Goal: Task Accomplishment & Management: Use online tool/utility

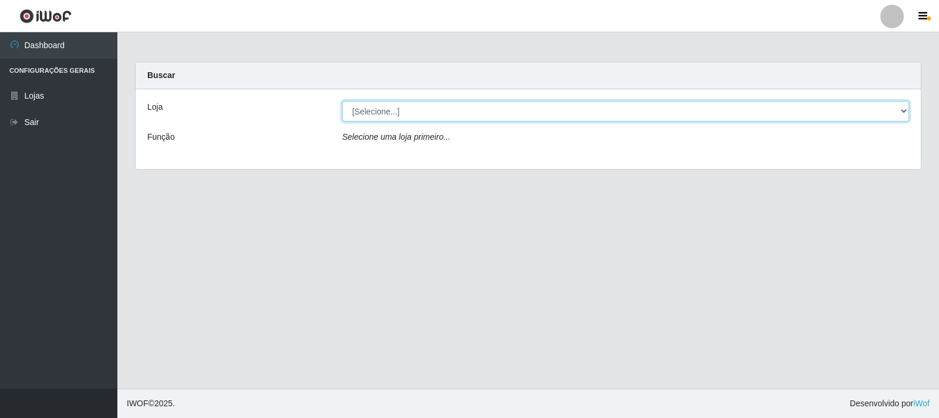
click at [901, 110] on select "[Selecione...] Atacado Vem - [STREET_ADDRESS]" at bounding box center [625, 111] width 567 height 21
select select "455"
click at [342, 101] on select "[Selecione...] Atacado Vem - [STREET_ADDRESS]" at bounding box center [625, 111] width 567 height 21
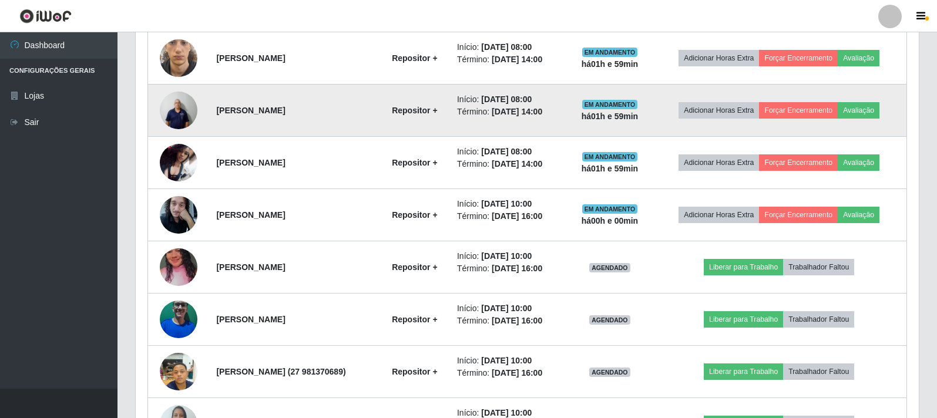
scroll to position [646, 0]
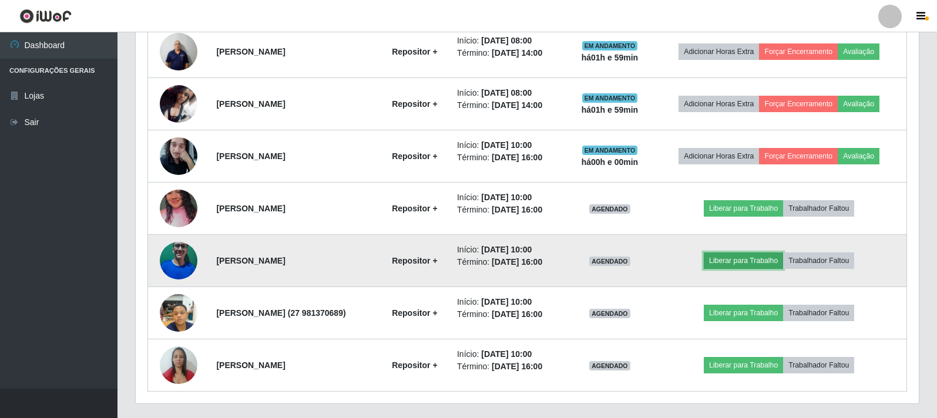
click at [749, 266] on button "Liberar para Trabalho" at bounding box center [742, 260] width 79 height 16
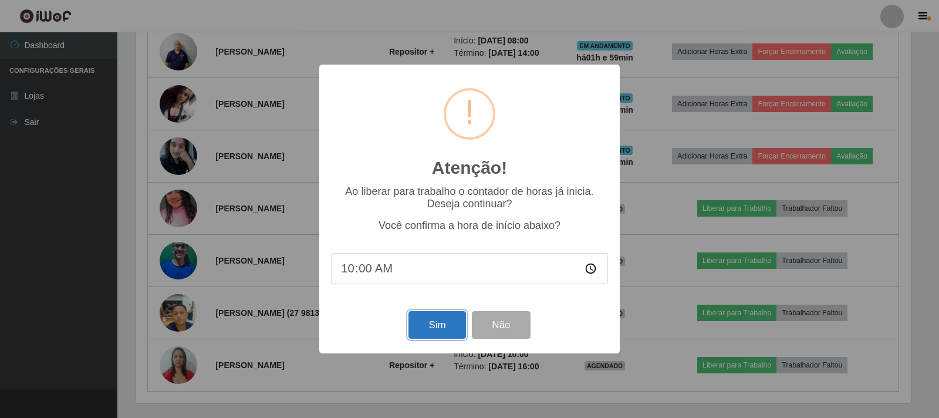
click at [443, 331] on button "Sim" at bounding box center [437, 325] width 57 height 28
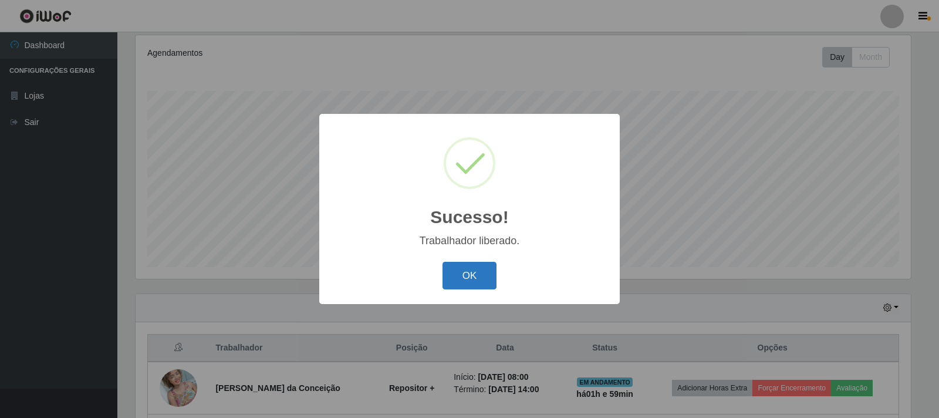
click at [459, 269] on button "OK" at bounding box center [470, 276] width 55 height 28
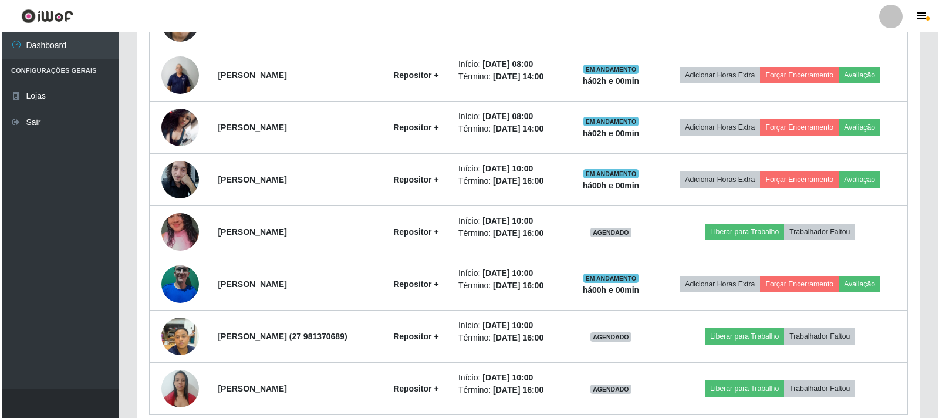
scroll to position [675, 0]
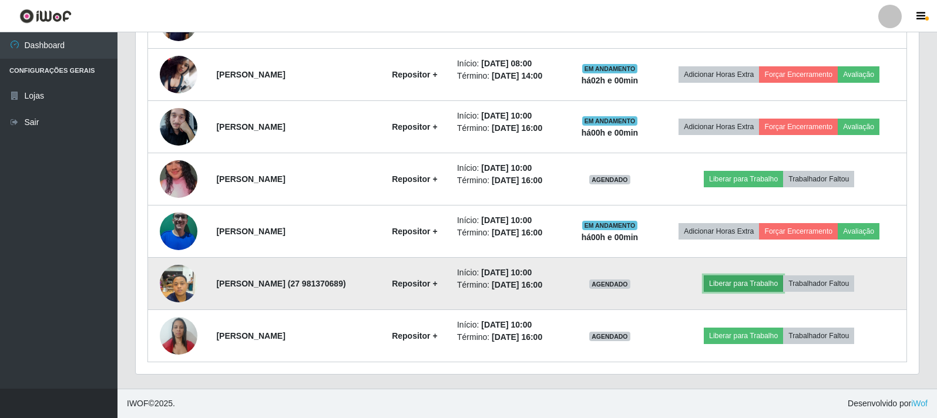
click at [743, 284] on button "Liberar para Trabalho" at bounding box center [742, 283] width 79 height 16
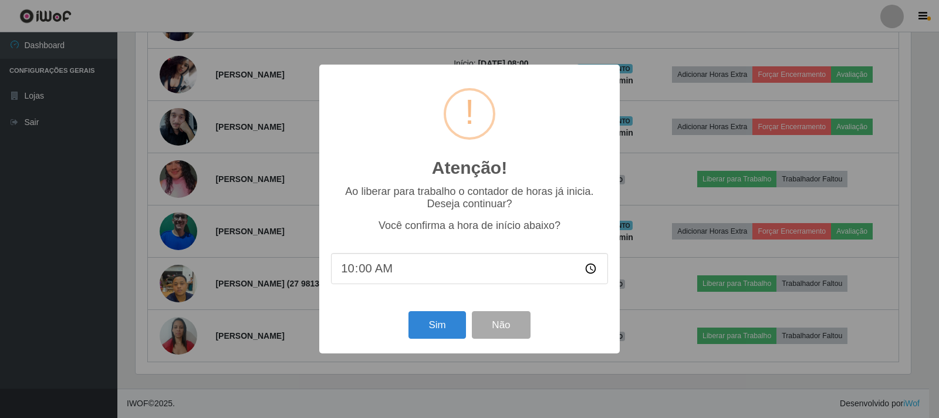
click at [406, 331] on div "Sim Não" at bounding box center [469, 324] width 277 height 33
click at [412, 332] on button "Sim" at bounding box center [437, 325] width 57 height 28
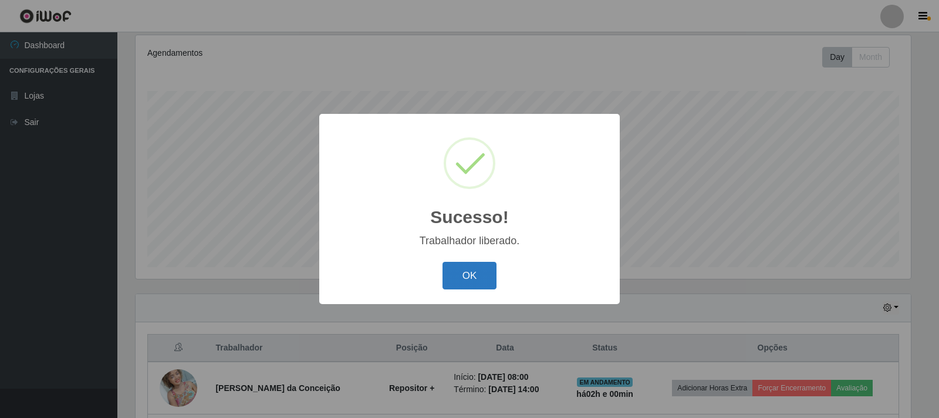
click at [480, 276] on button "OK" at bounding box center [470, 276] width 55 height 28
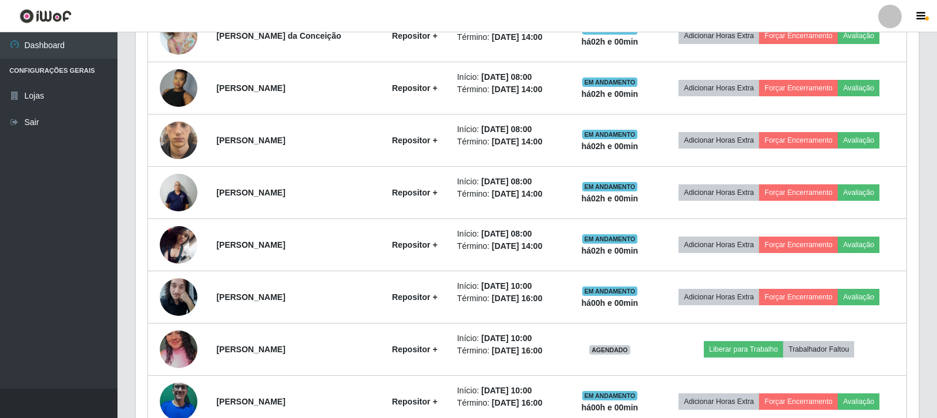
scroll to position [564, 0]
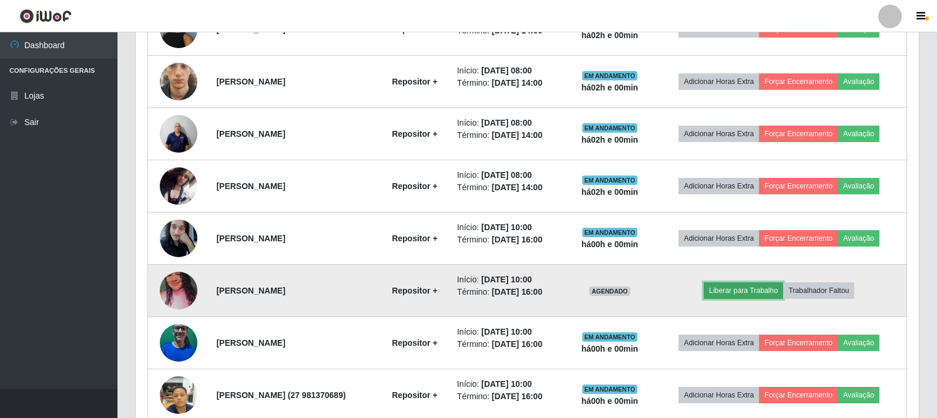
click at [750, 294] on button "Liberar para Trabalho" at bounding box center [742, 290] width 79 height 16
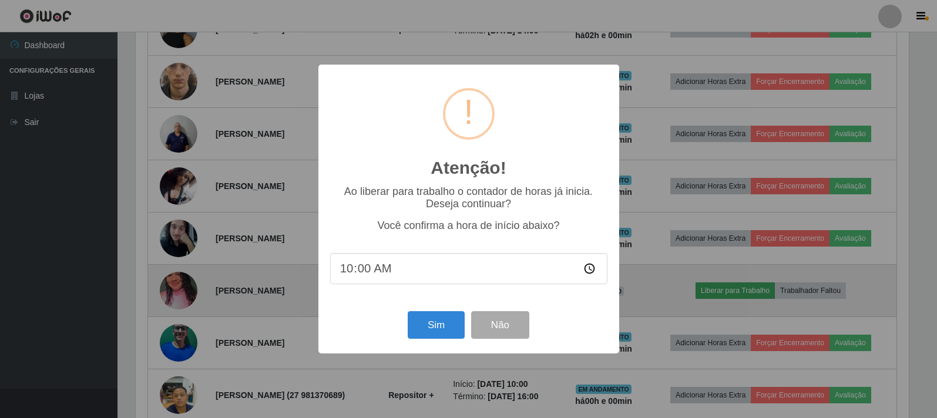
scroll to position [244, 776]
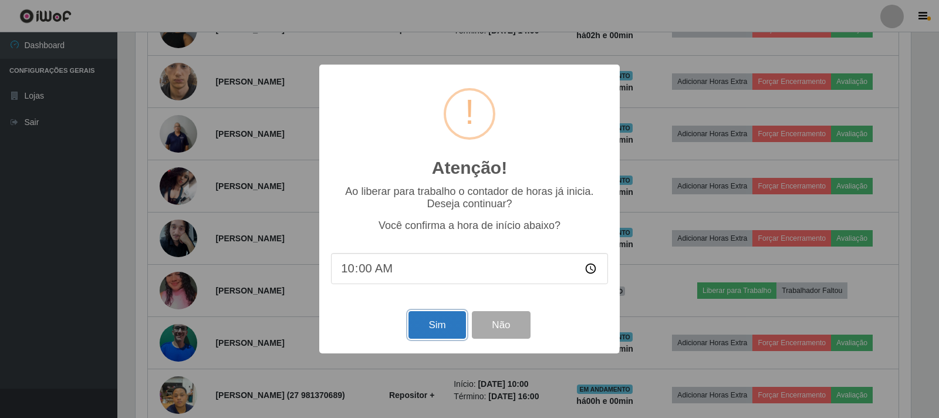
click at [438, 331] on button "Sim" at bounding box center [437, 325] width 57 height 28
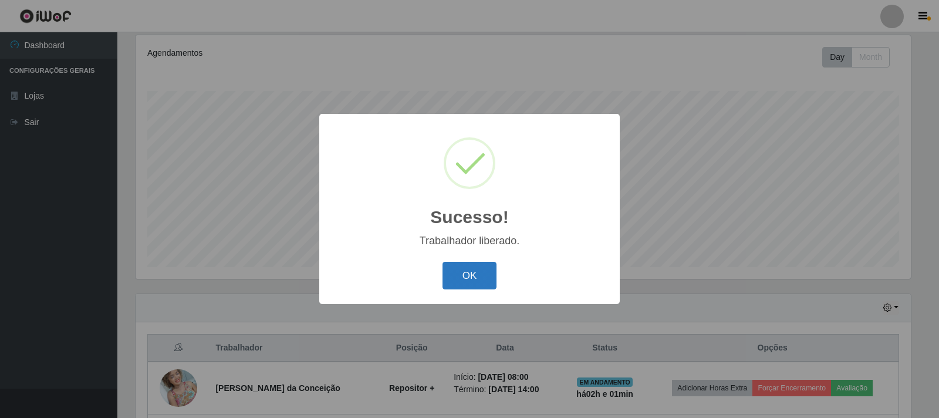
click at [470, 282] on button "OK" at bounding box center [470, 276] width 55 height 28
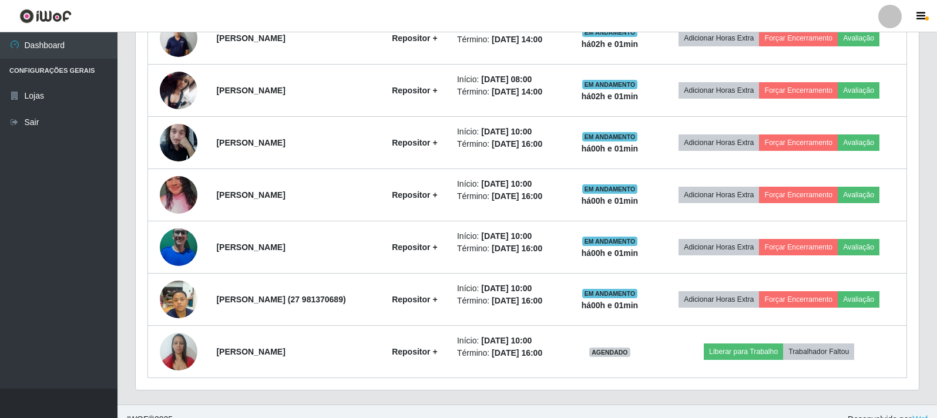
scroll to position [675, 0]
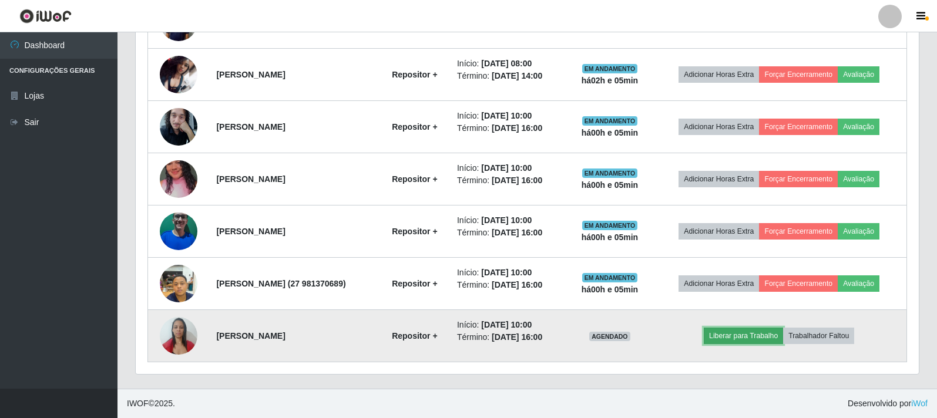
click at [759, 337] on button "Liberar para Trabalho" at bounding box center [742, 336] width 79 height 16
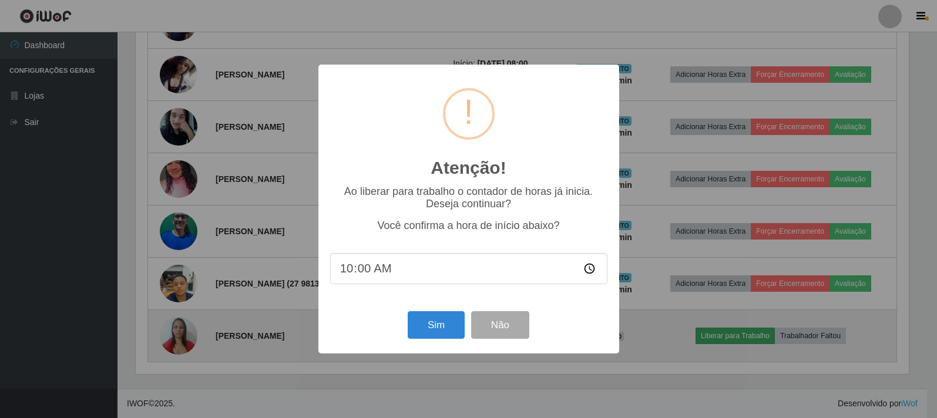
scroll to position [244, 776]
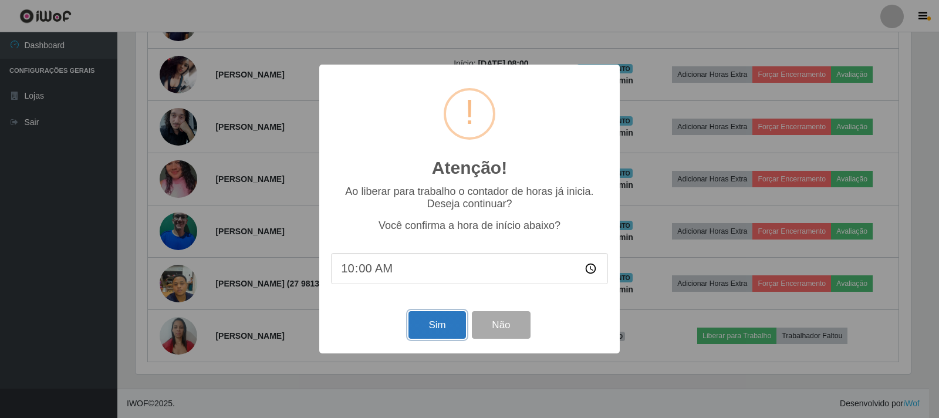
click at [449, 326] on button "Sim" at bounding box center [437, 325] width 57 height 28
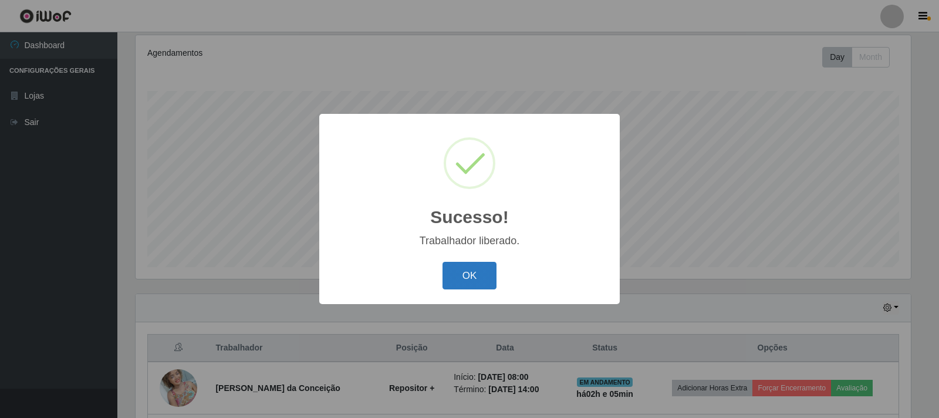
click at [465, 279] on button "OK" at bounding box center [470, 276] width 55 height 28
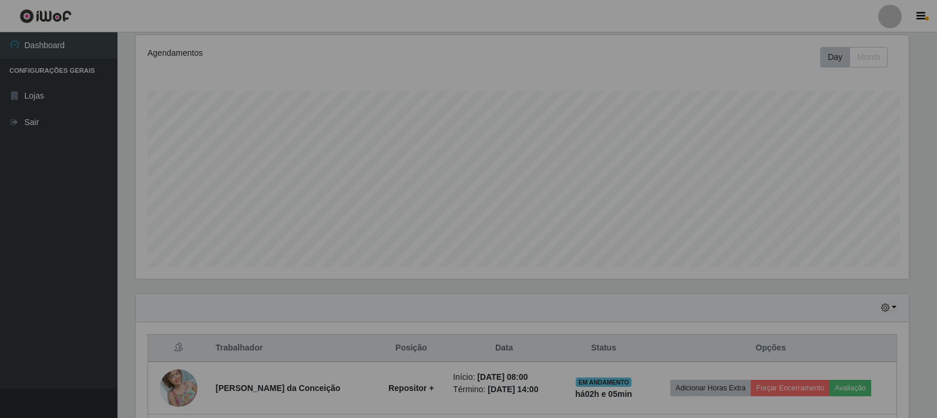
scroll to position [244, 783]
